Goal: Use online tool/utility

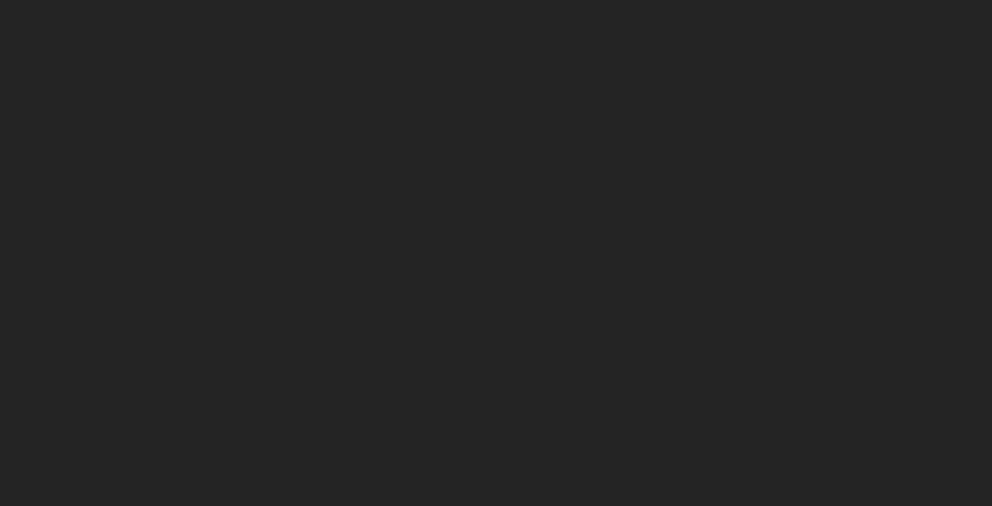
click at [189, 0] on html "*" at bounding box center [496, 0] width 992 height 0
click at [449, 0] on html "*" at bounding box center [496, 0] width 992 height 0
